Goal: Information Seeking & Learning: Learn about a topic

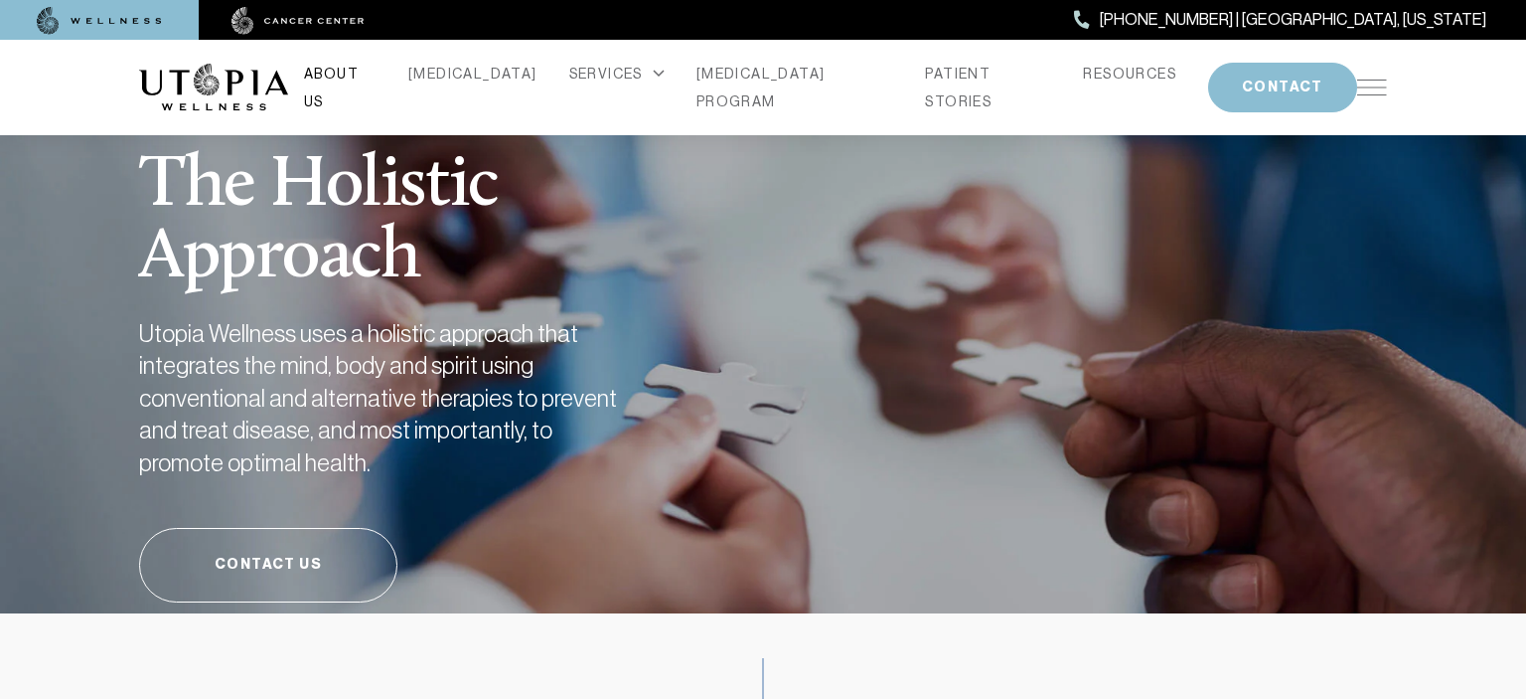
click at [377, 78] on link "ABOUT US" at bounding box center [340, 88] width 73 height 56
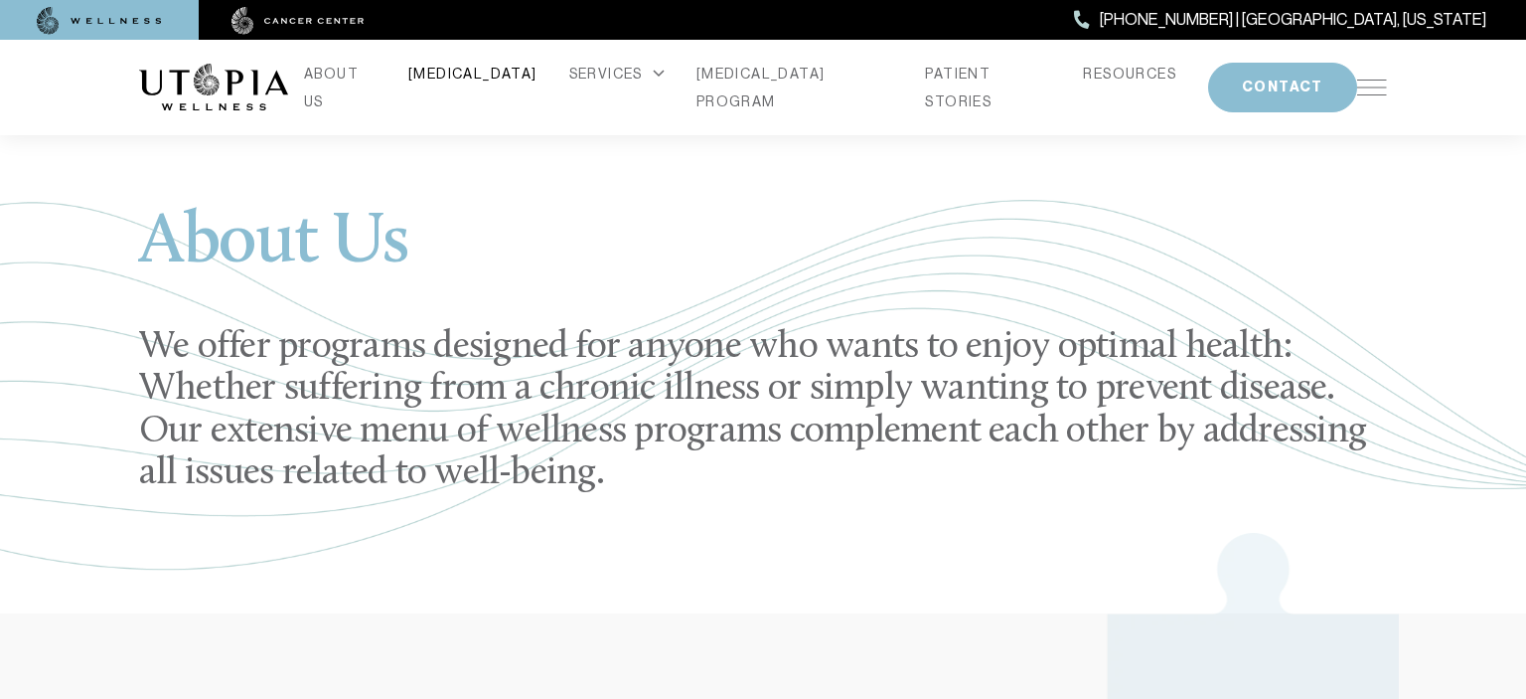
click at [494, 75] on link "[MEDICAL_DATA]" at bounding box center [472, 74] width 129 height 28
